Goal: Task Accomplishment & Management: Manage account settings

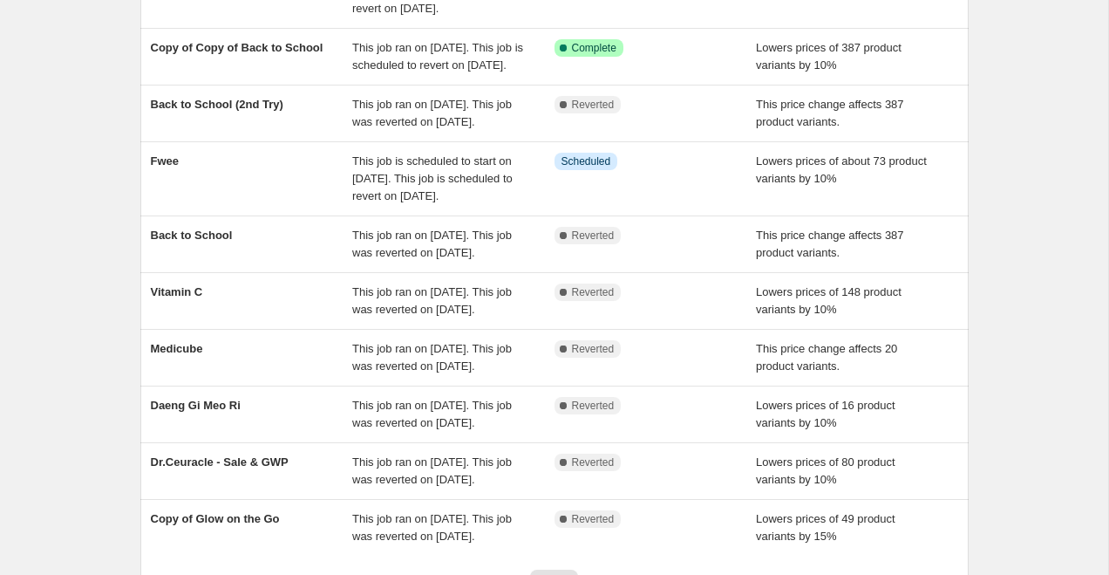
scroll to position [208, 0]
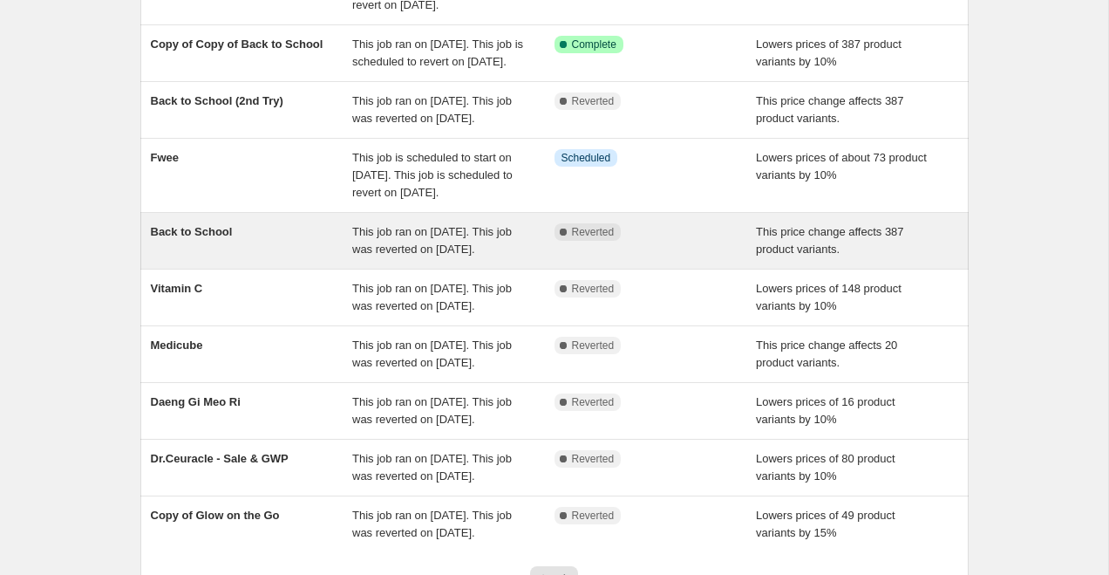
click at [286, 258] on div "Back to School" at bounding box center [252, 240] width 202 height 35
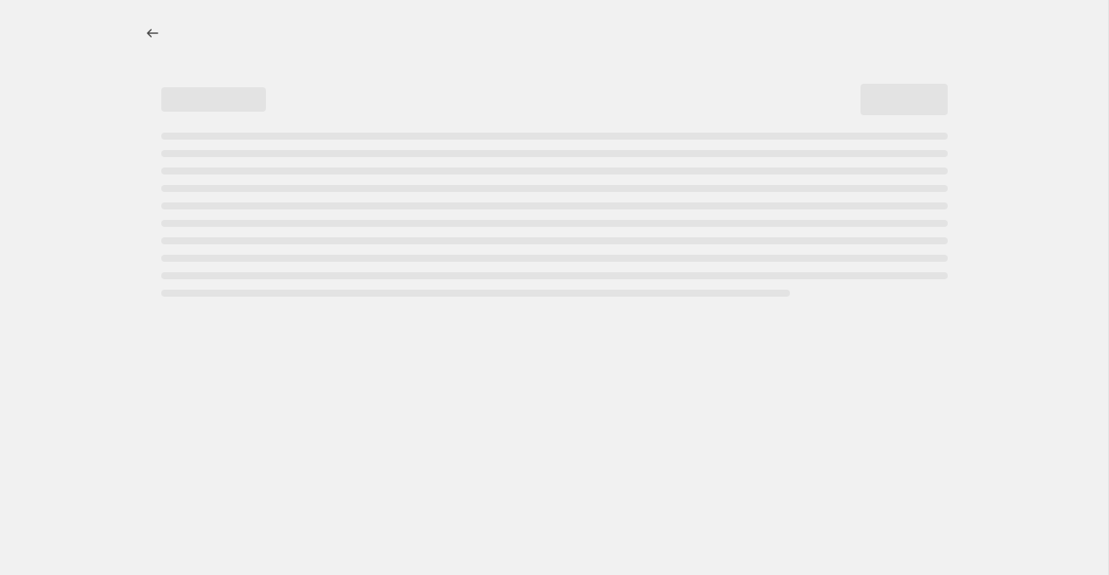
select select "pcap"
select select "no_change"
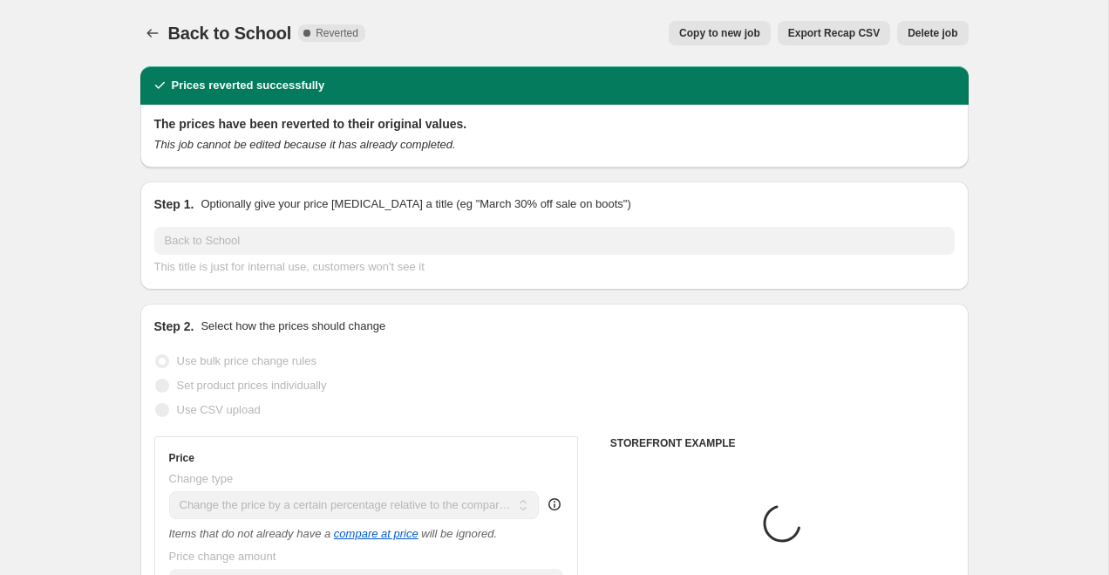
select select "collection"
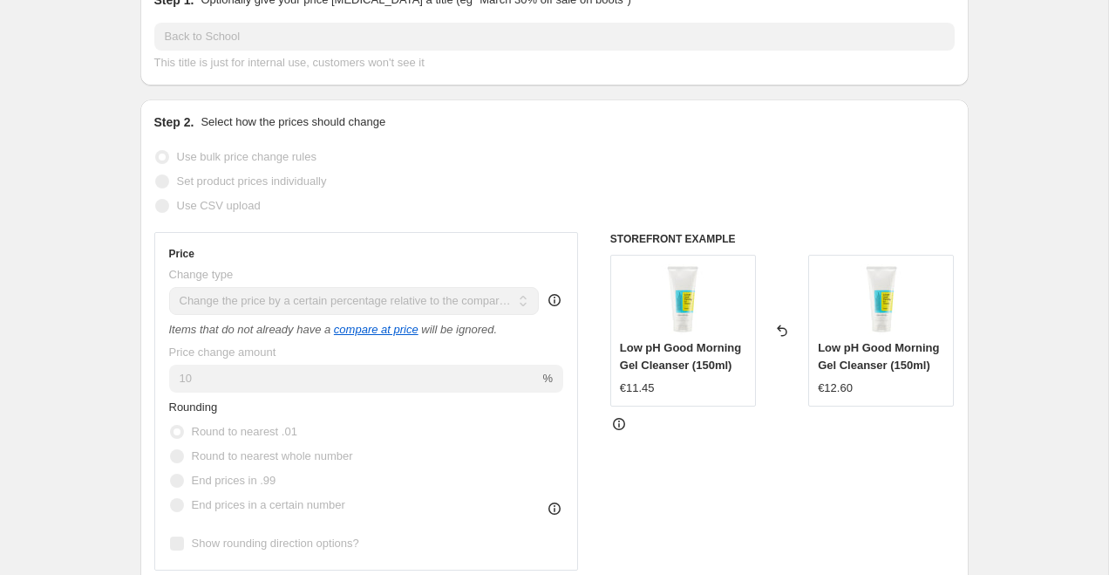
scroll to position [208, 0]
